Goal: Information Seeking & Learning: Learn about a topic

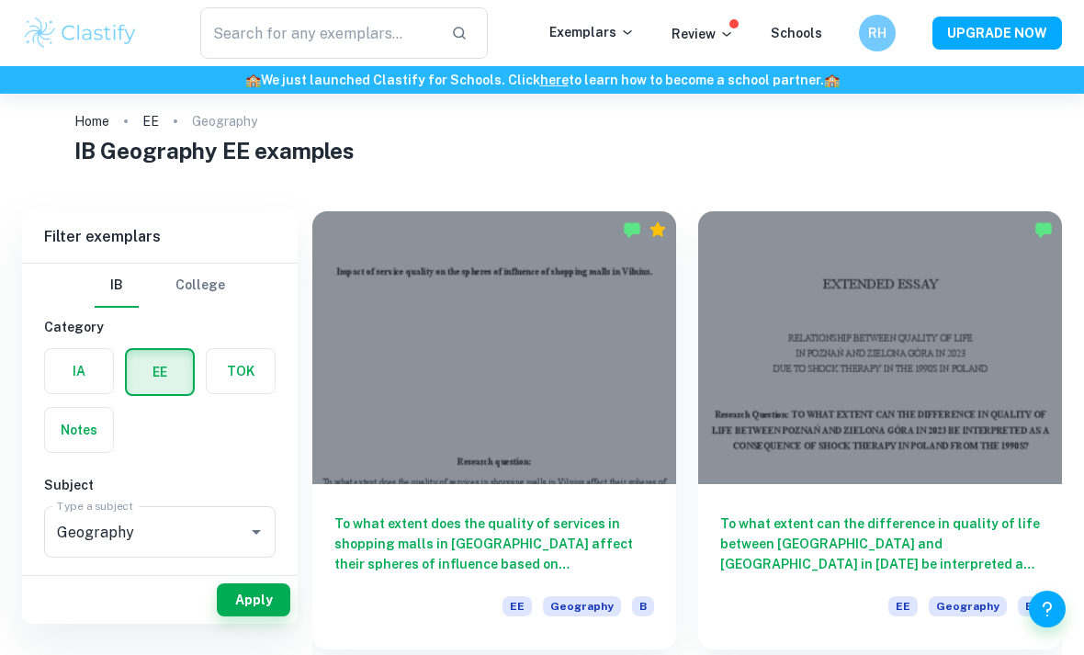
scroll to position [25, 0]
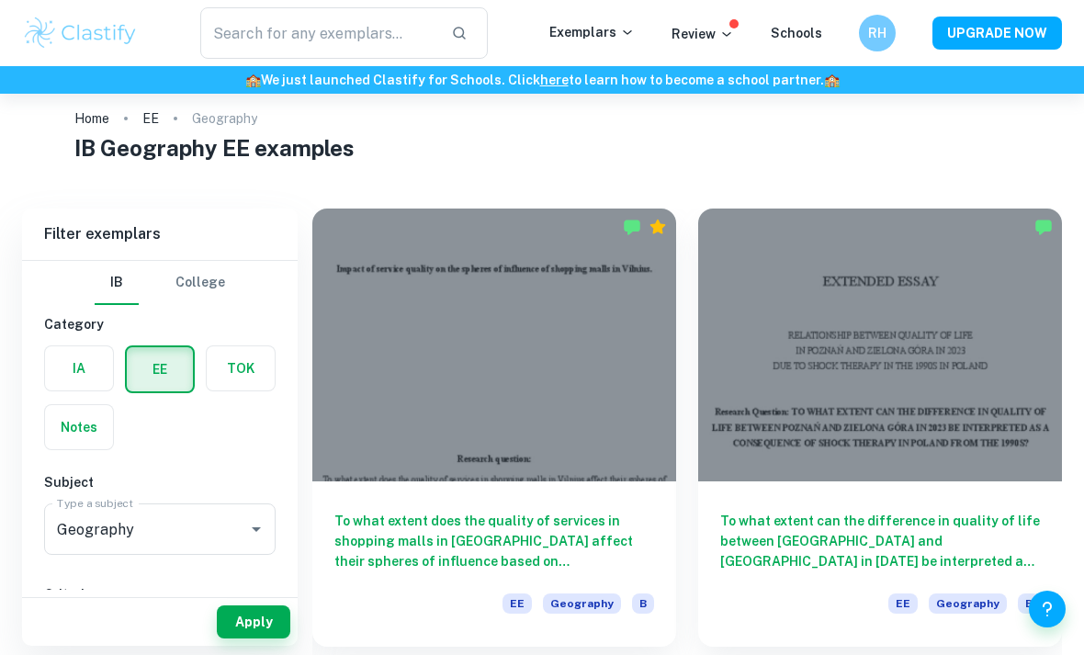
click at [753, 563] on h6 "To what extent can the difference in quality of life between Poznań and Zielona…" at bounding box center [880, 541] width 320 height 61
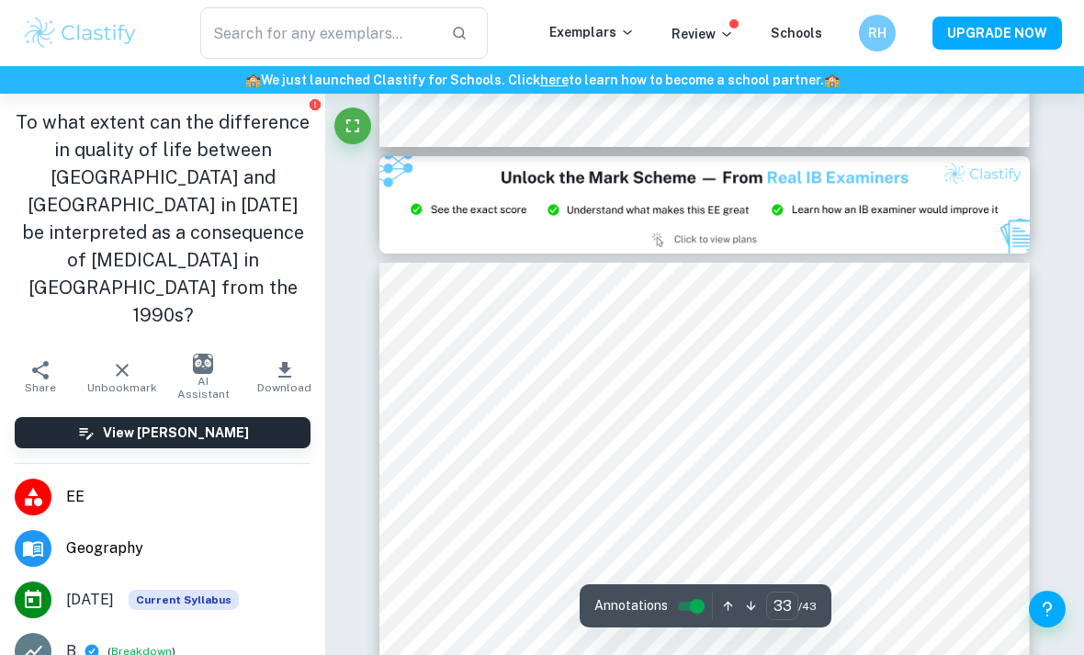
scroll to position [30217, 0]
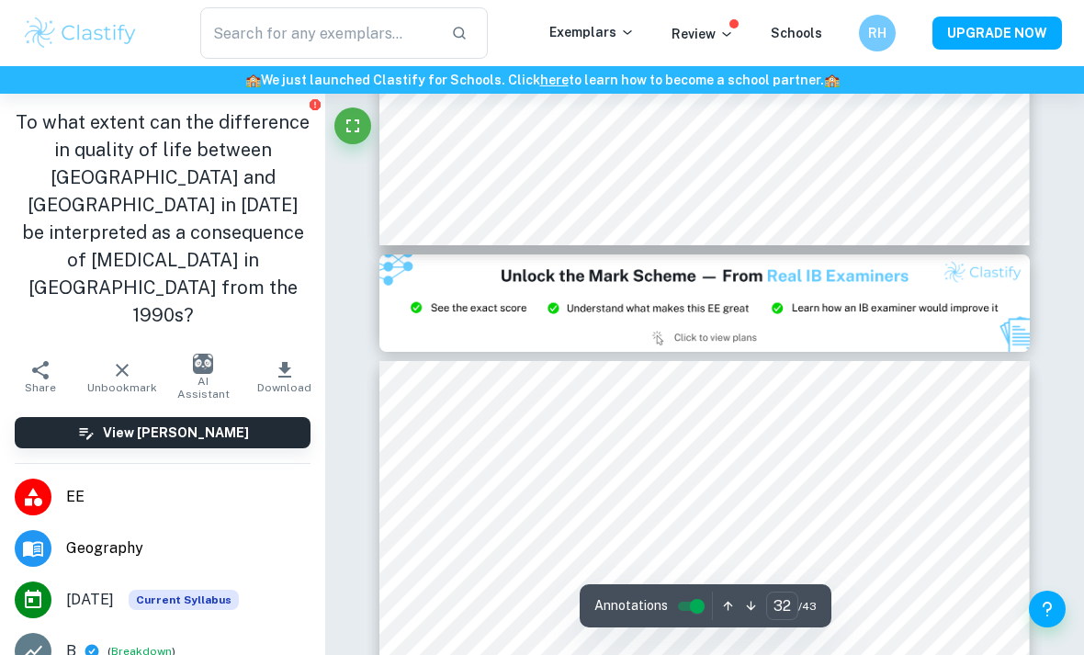
type input "33"
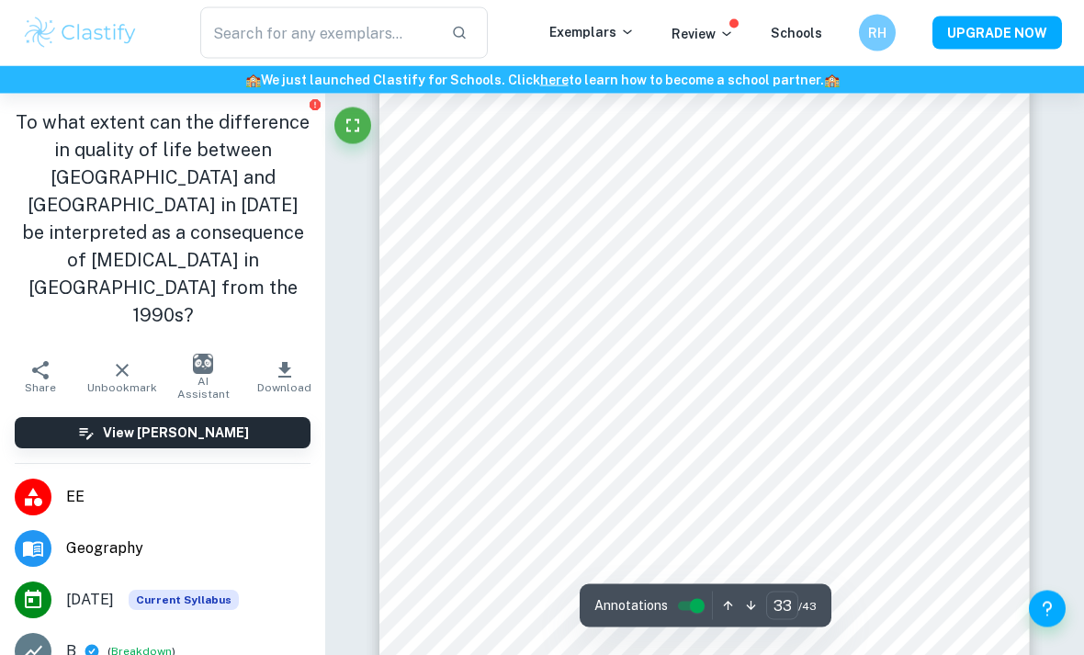
scroll to position [30887, 0]
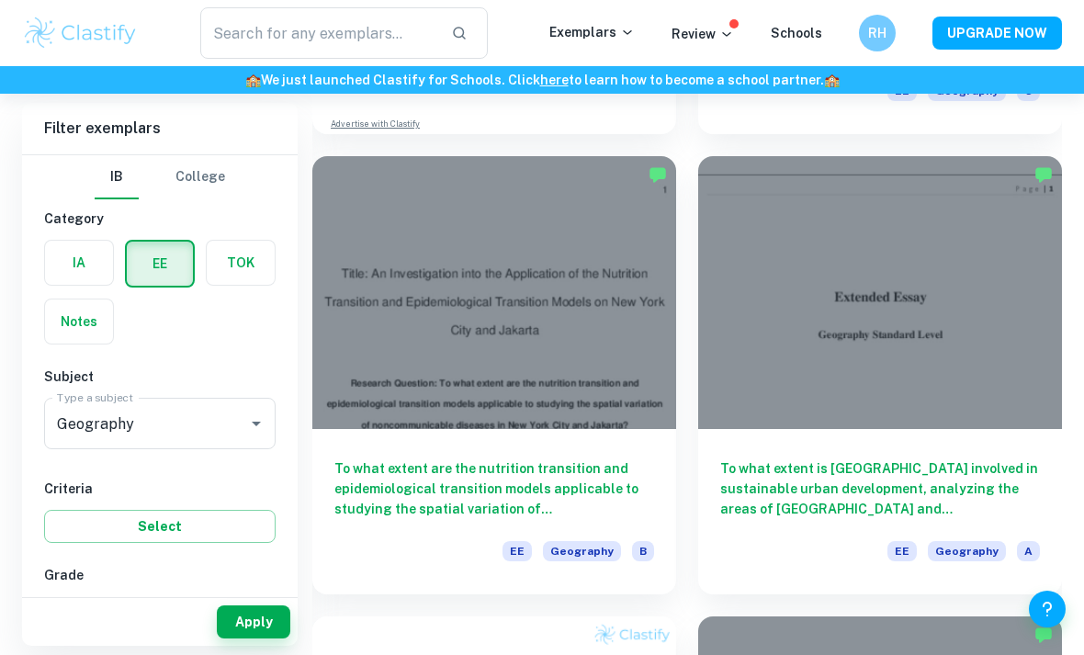
scroll to position [990, 0]
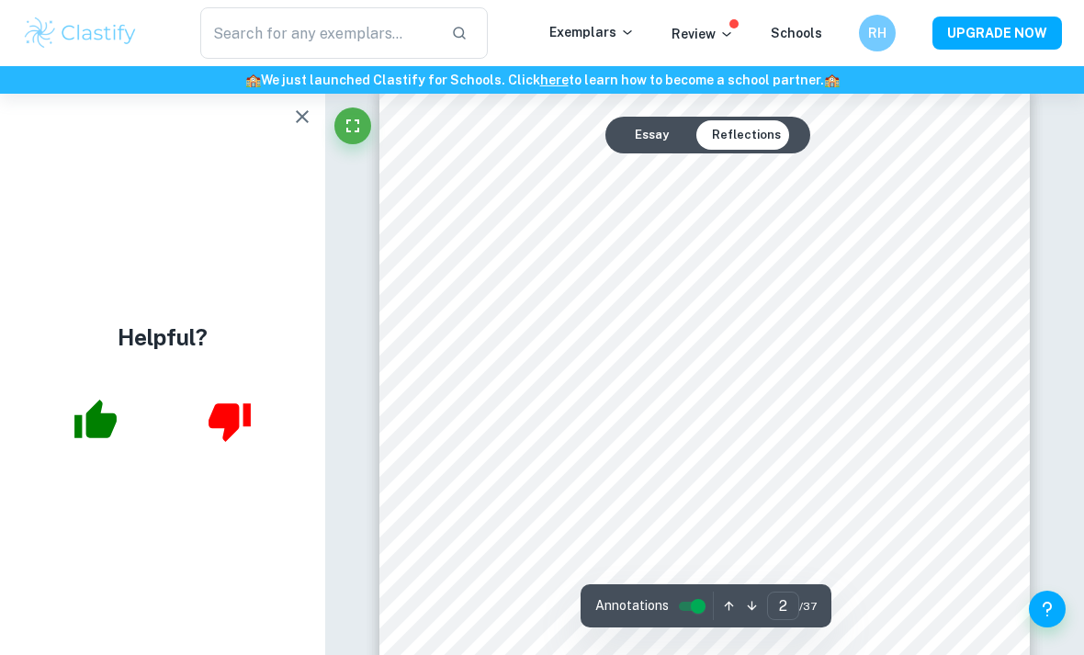
scroll to position [39, 0]
type input "1"
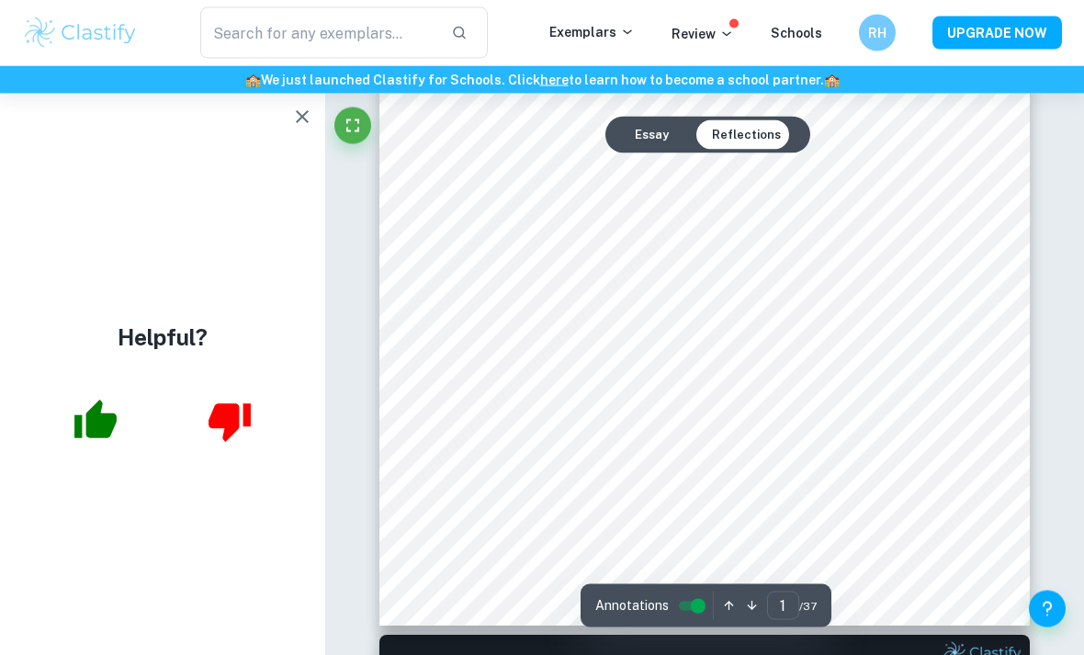
scroll to position [0, 0]
